Goal: Information Seeking & Learning: Find specific fact

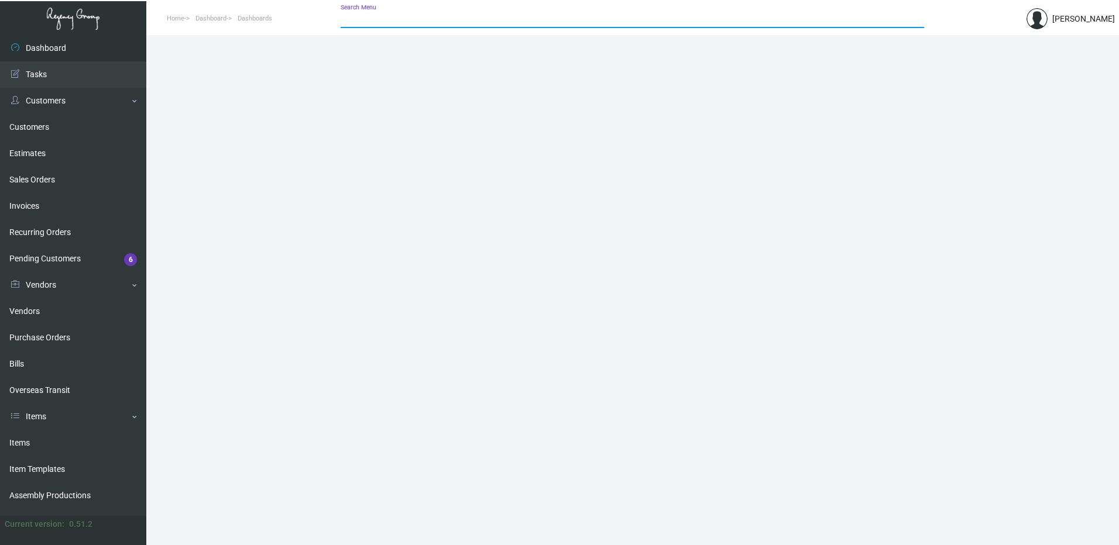
click at [369, 18] on input "Search Menu" at bounding box center [632, 19] width 583 height 9
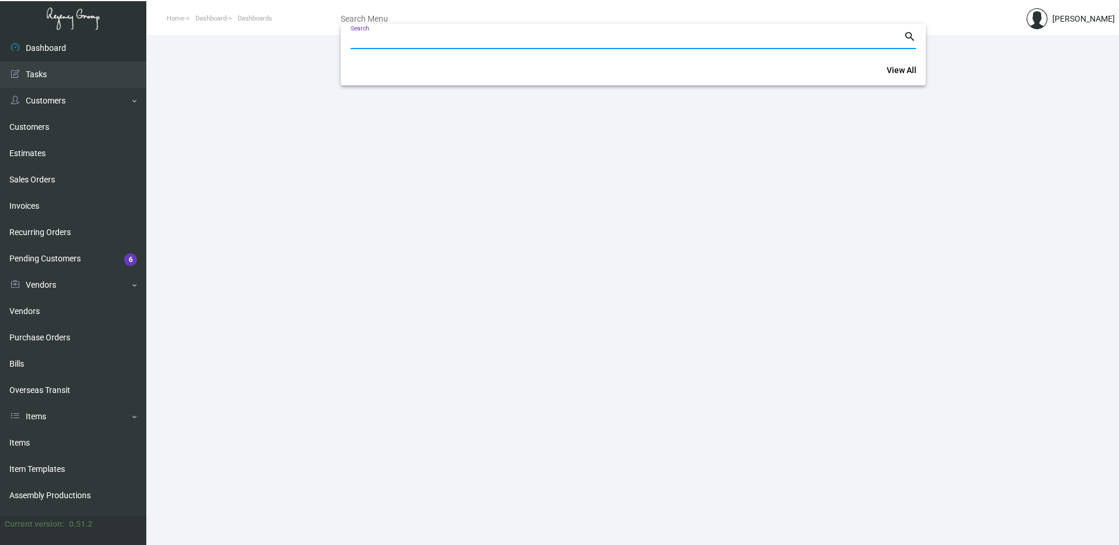
click at [378, 42] on input "Search" at bounding box center [627, 40] width 553 height 9
paste input "76940"
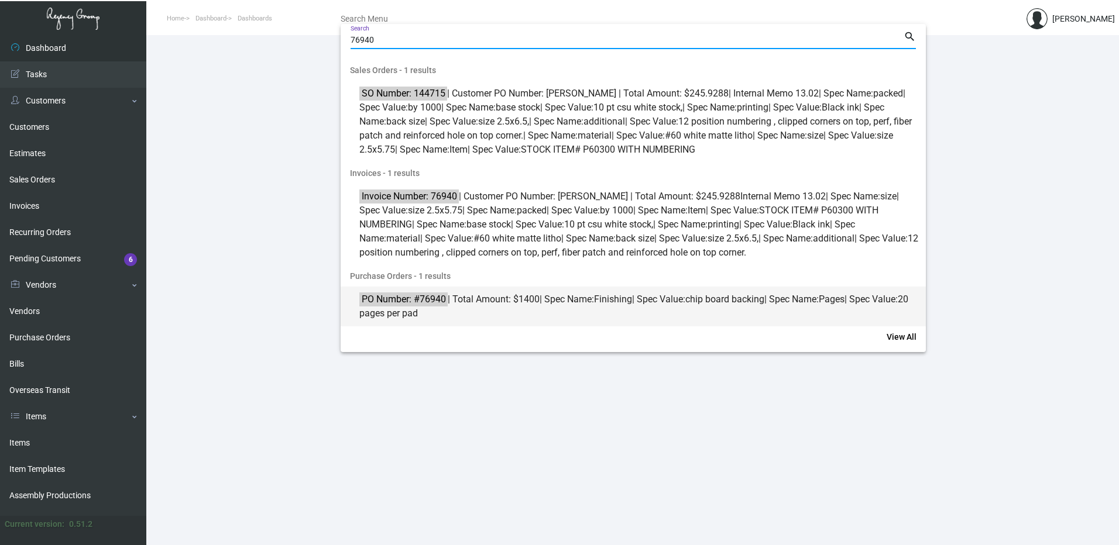
type input "76940"
click at [495, 297] on span "PO Number: #76940 | Total Amount: $1400 | Spec Name: Finishing | Spec Value: ch…" at bounding box center [639, 307] width 561 height 28
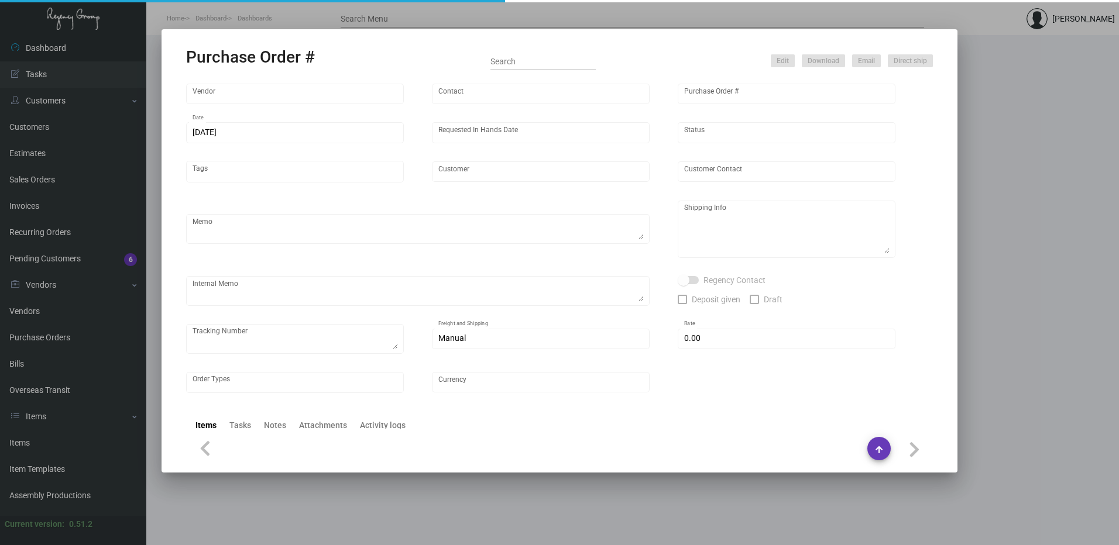
type input "Captain Notepad"
type input "Jace Rogat"
type input "76940"
type input "12/6/2019"
type input "12/13/2019"
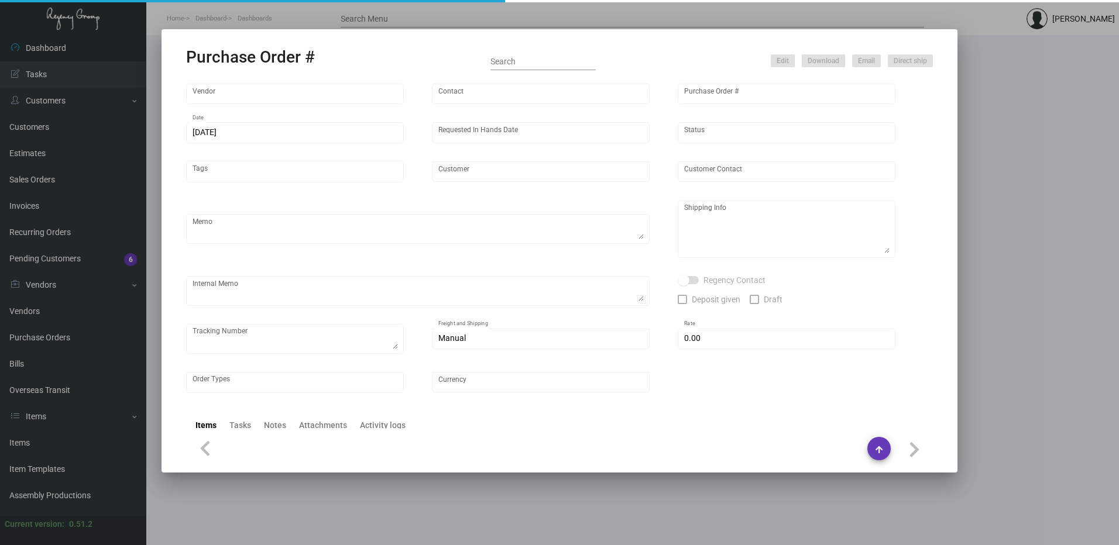
type input "Line Hotel Austin"
type input "David Scheffke"
type textarea "PO# last 72834"
type textarea "Line Austin NICHOLAS HOUSTON 111 E Cesar Chavez St Austin, TX 78701"
type input "$ 0.00"
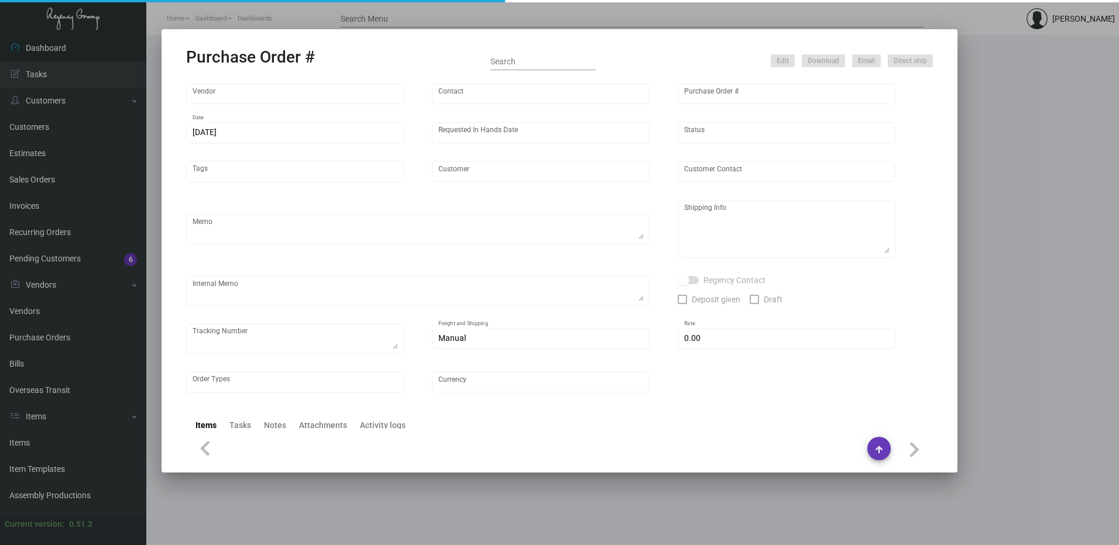
type input "United States Dollar $"
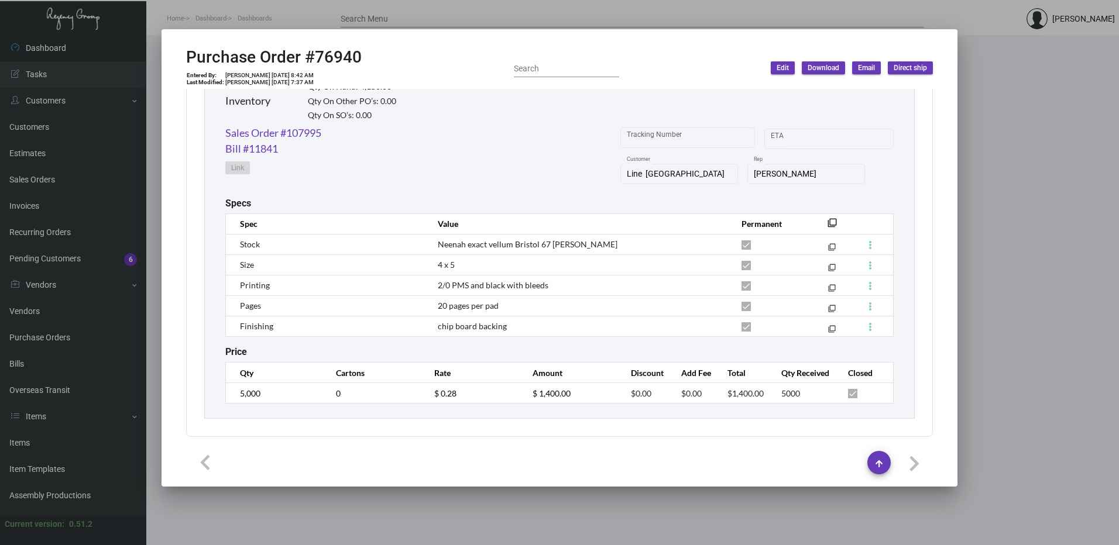
scroll to position [589, 0]
click at [452, 242] on span "Neenah exact vellum Bristol 67 lb GRAY" at bounding box center [528, 244] width 180 height 10
copy span "Neenah"
click at [544, 249] on span "Neenah exact vellum Bristol 67 lb GRAY" at bounding box center [528, 244] width 180 height 10
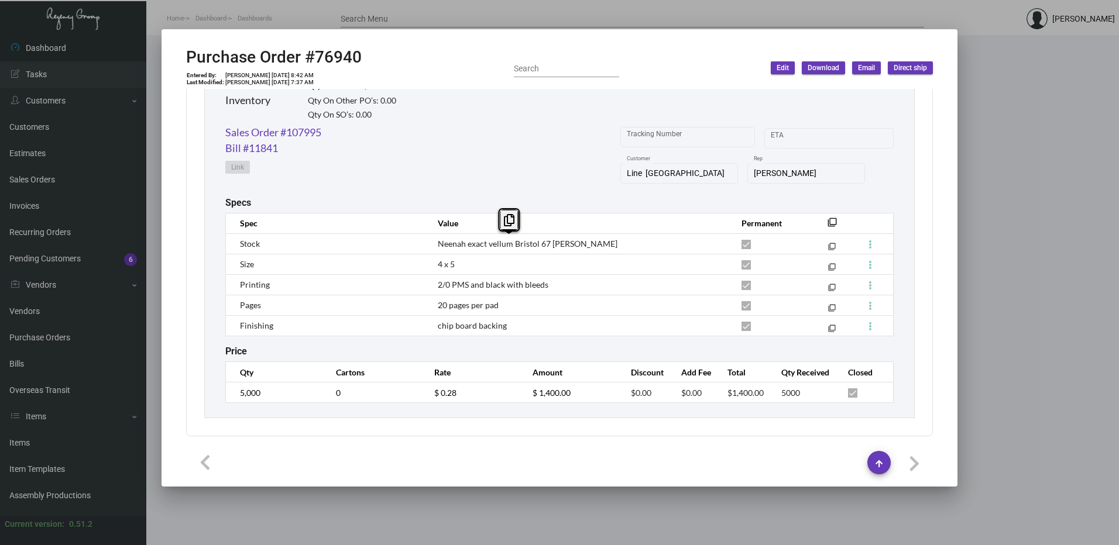
drag, startPoint x: 534, startPoint y: 242, endPoint x: 486, endPoint y: 245, distance: 48.0
click at [486, 245] on span "Neenah exact vellum Bristol 67 lb GRAY" at bounding box center [528, 244] width 180 height 10
drag, startPoint x: 486, startPoint y: 245, endPoint x: 521, endPoint y: 245, distance: 35.1
copy span "vellum Bristo"
click at [536, 289] on span "2/0 PMS and black with bleeds" at bounding box center [493, 285] width 111 height 10
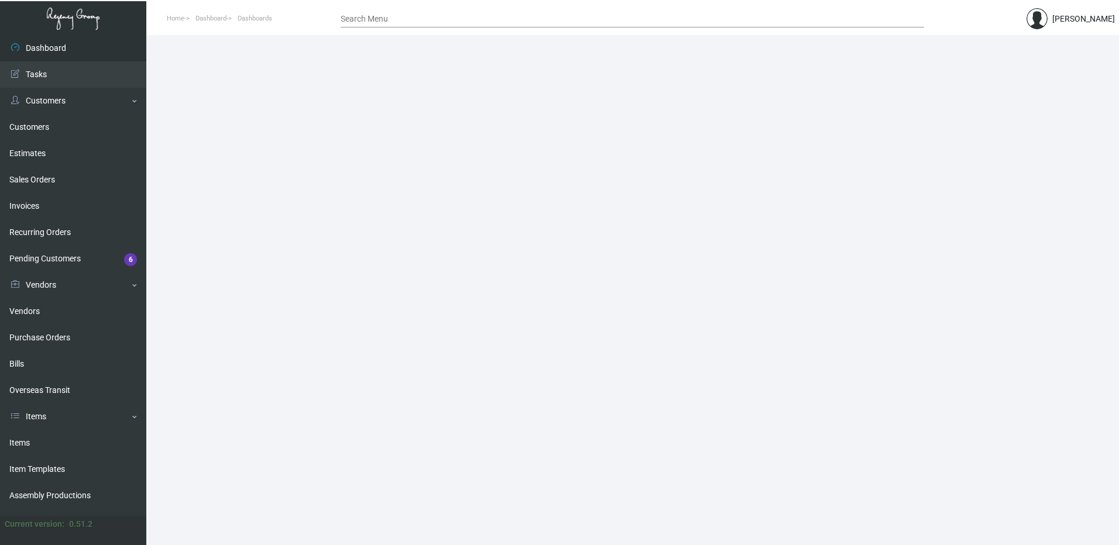
drag, startPoint x: 57, startPoint y: 339, endPoint x: 162, endPoint y: 311, distance: 109.0
click at [57, 339] on link "Purchase Orders" at bounding box center [73, 338] width 146 height 26
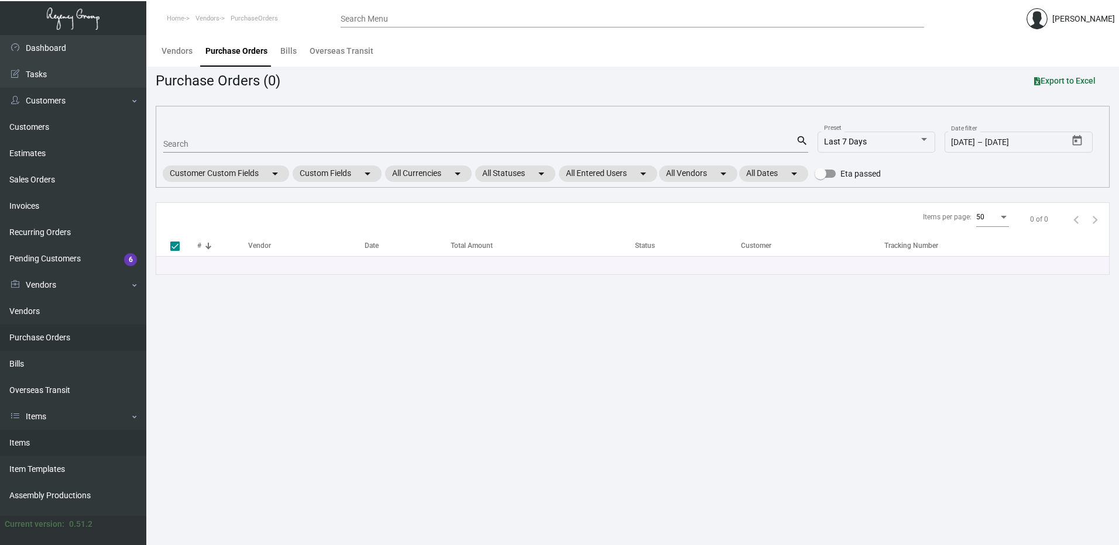
click at [35, 437] on link "Items" at bounding box center [73, 443] width 146 height 26
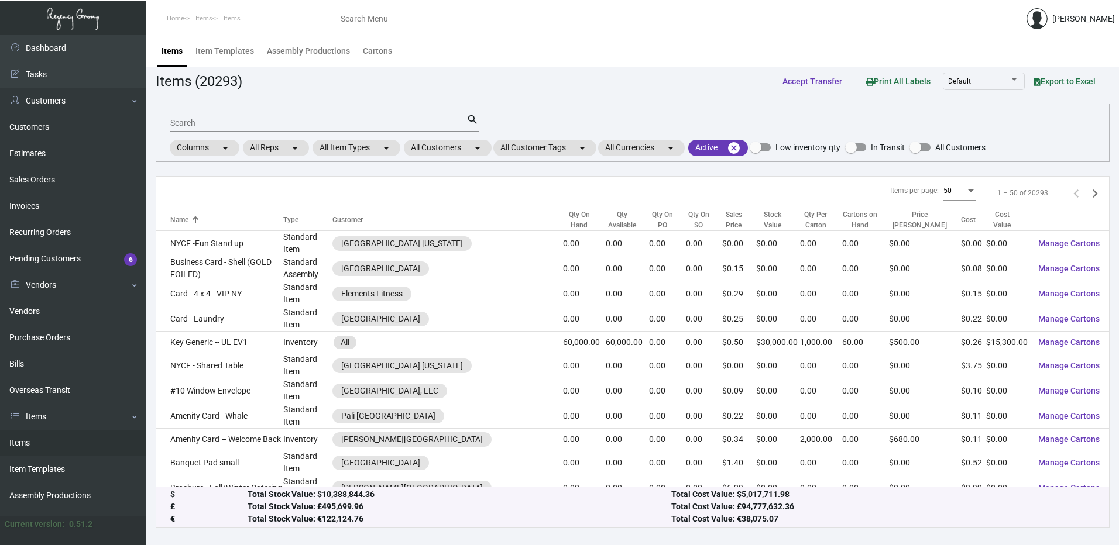
drag, startPoint x: 268, startPoint y: 121, endPoint x: 267, endPoint y: 113, distance: 8.3
click at [268, 120] on input "Search" at bounding box center [318, 123] width 296 height 9
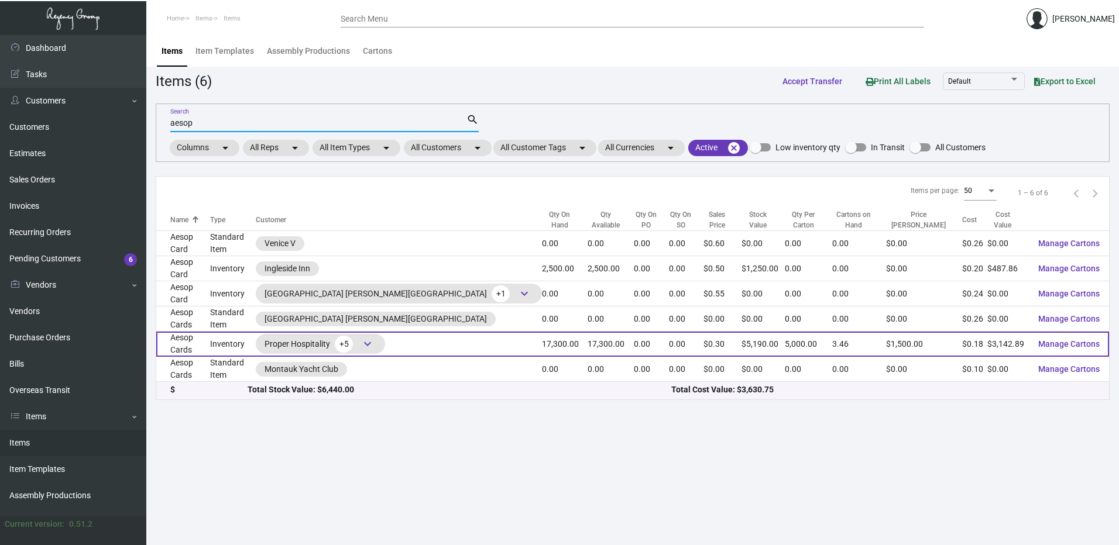
type input "aesop"
click at [232, 332] on td "Inventory" at bounding box center [233, 344] width 46 height 25
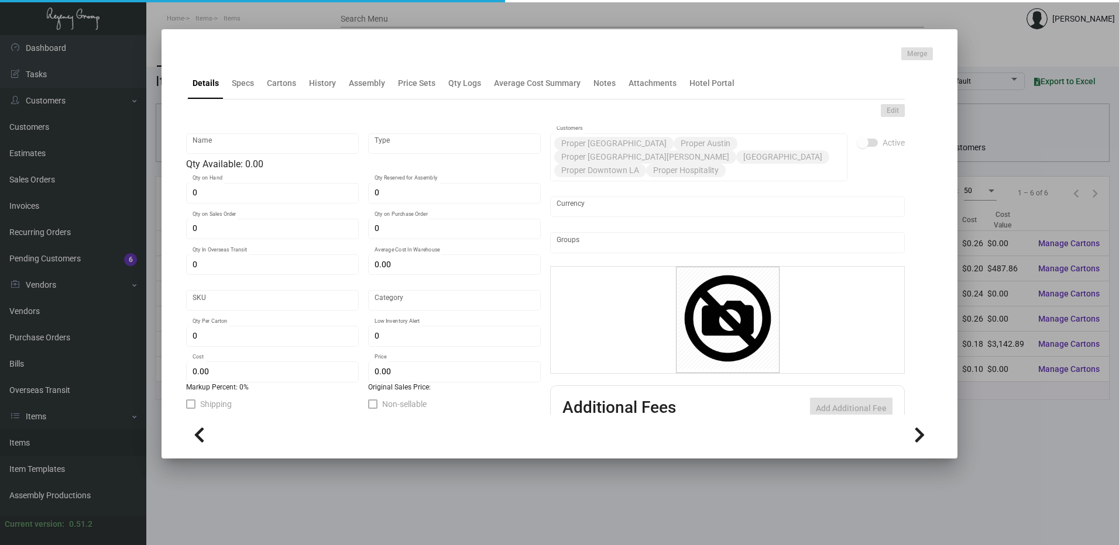
type input "Aesop Cards"
type input "Inventory"
type input "17,300"
type input "$ 1.135"
type input "2632"
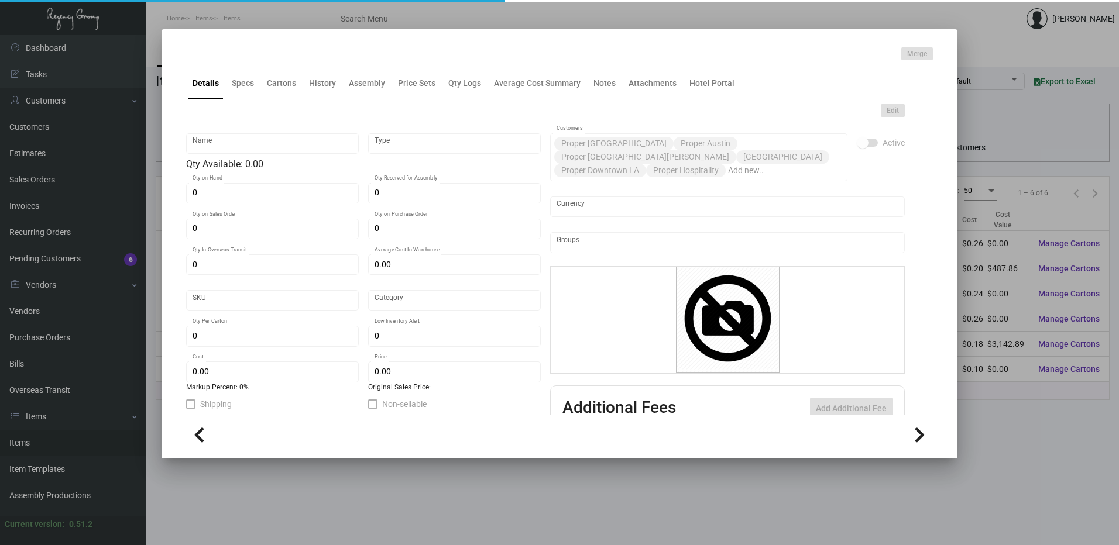
type input "Standard"
type input "5,000"
type input "$ 0.18167"
type input "$ 0.30"
type textarea "Aesop Cards: Size 4.5x3, Mohawk Synthetic 12 mill white plastic stock, printing…"
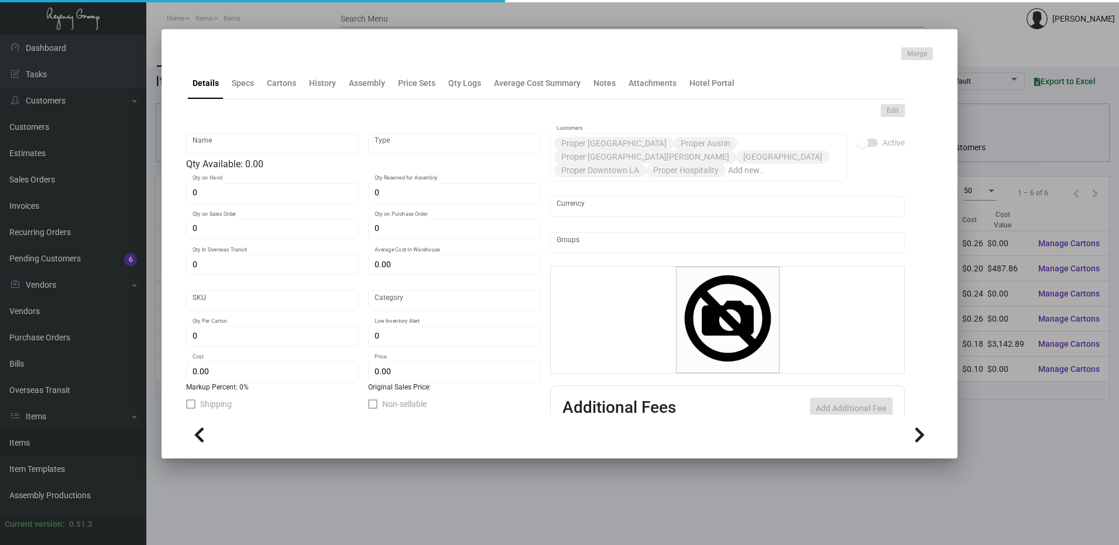
type textarea "Aesop Cards"
checkbox input "true"
type input "United States Dollar $"
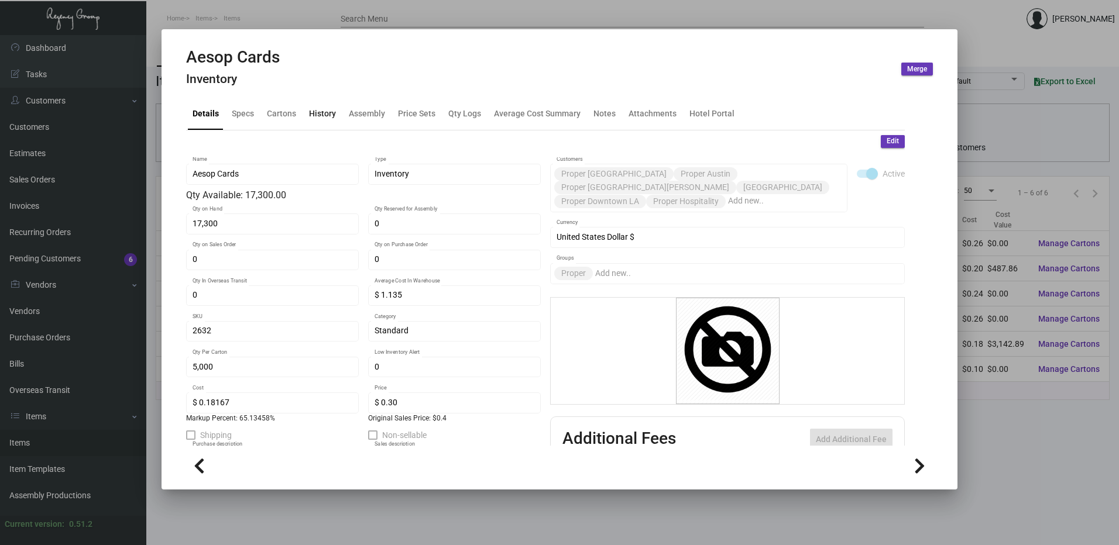
click at [320, 100] on div "History" at bounding box center [322, 114] width 36 height 28
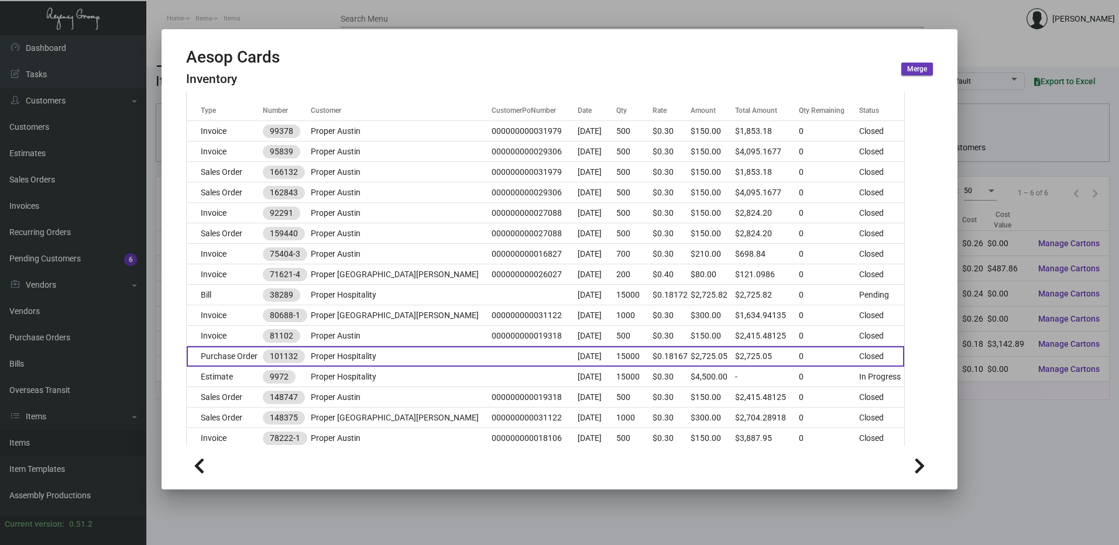
scroll to position [234, 0]
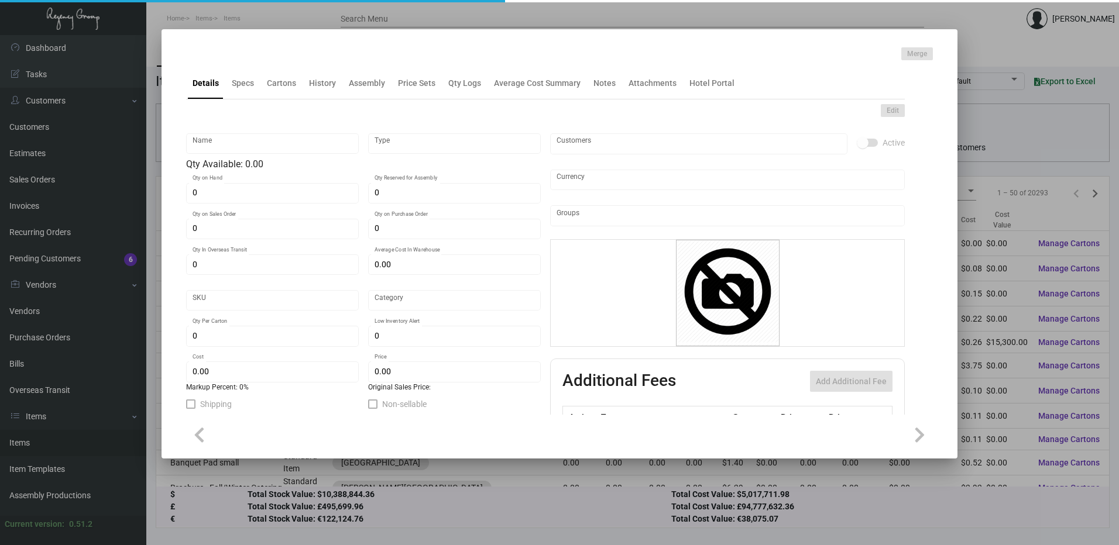
type input "DND WOOD - Rest SF"
type input "Inventory"
type input "$ 11.90"
type input "944-Door Hanger-46"
type input "Standard"
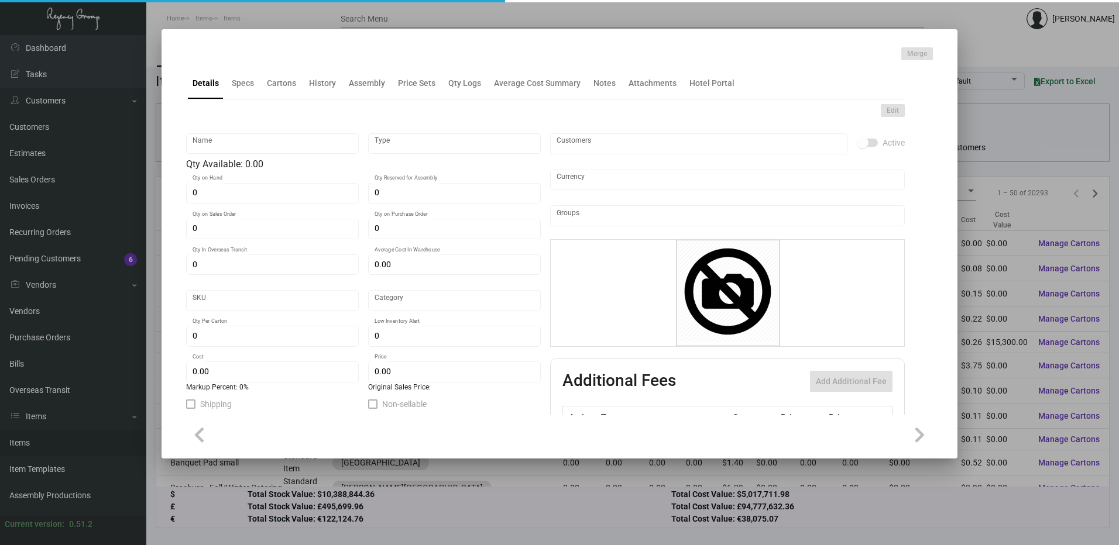
type input "50"
type input "$ 4.76"
type input "$ 14.00"
checkbox input "true"
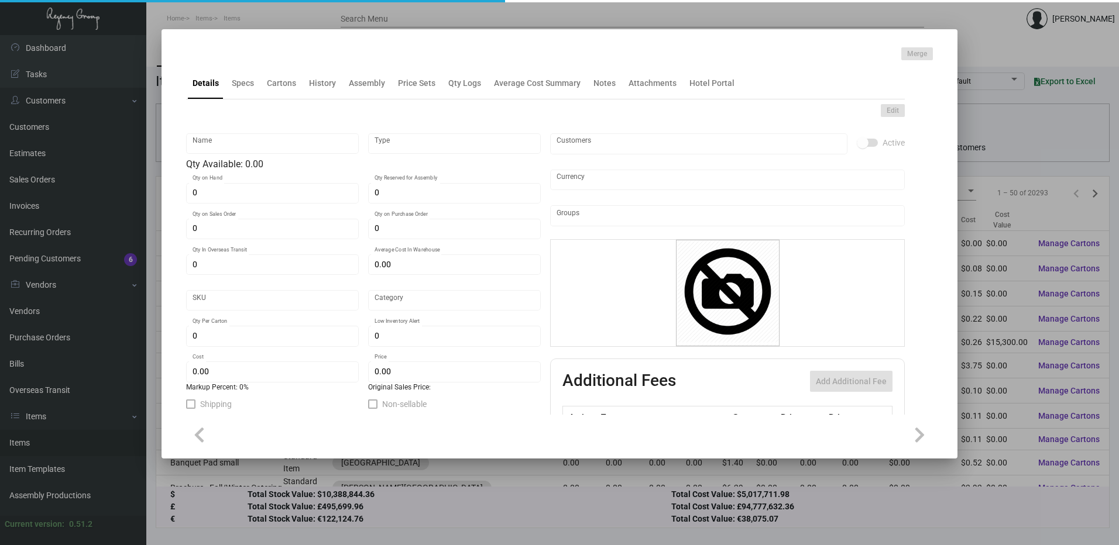
type input "United States Dollar $"
